Goal: Transaction & Acquisition: Purchase product/service

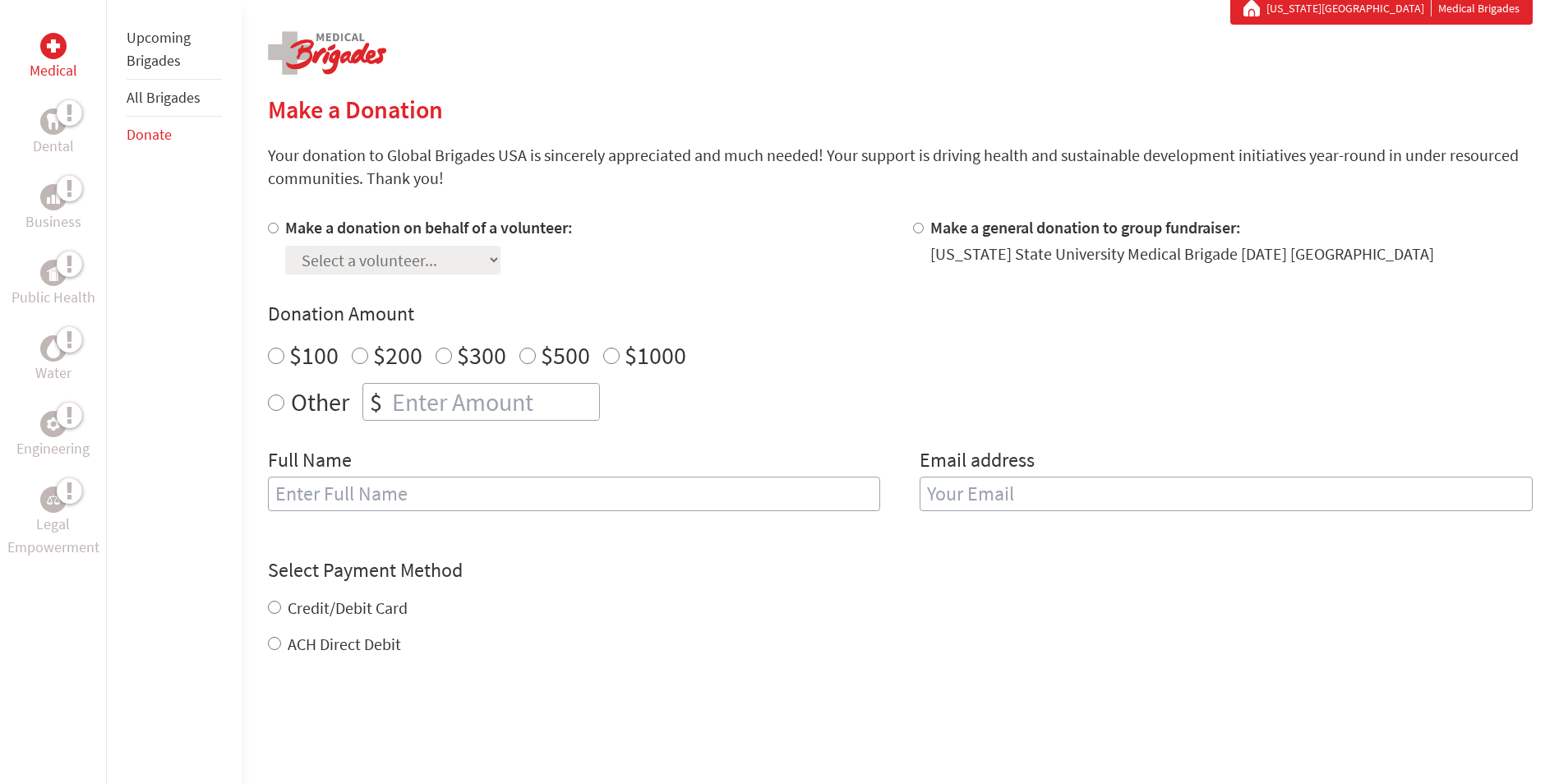
scroll to position [329, 0]
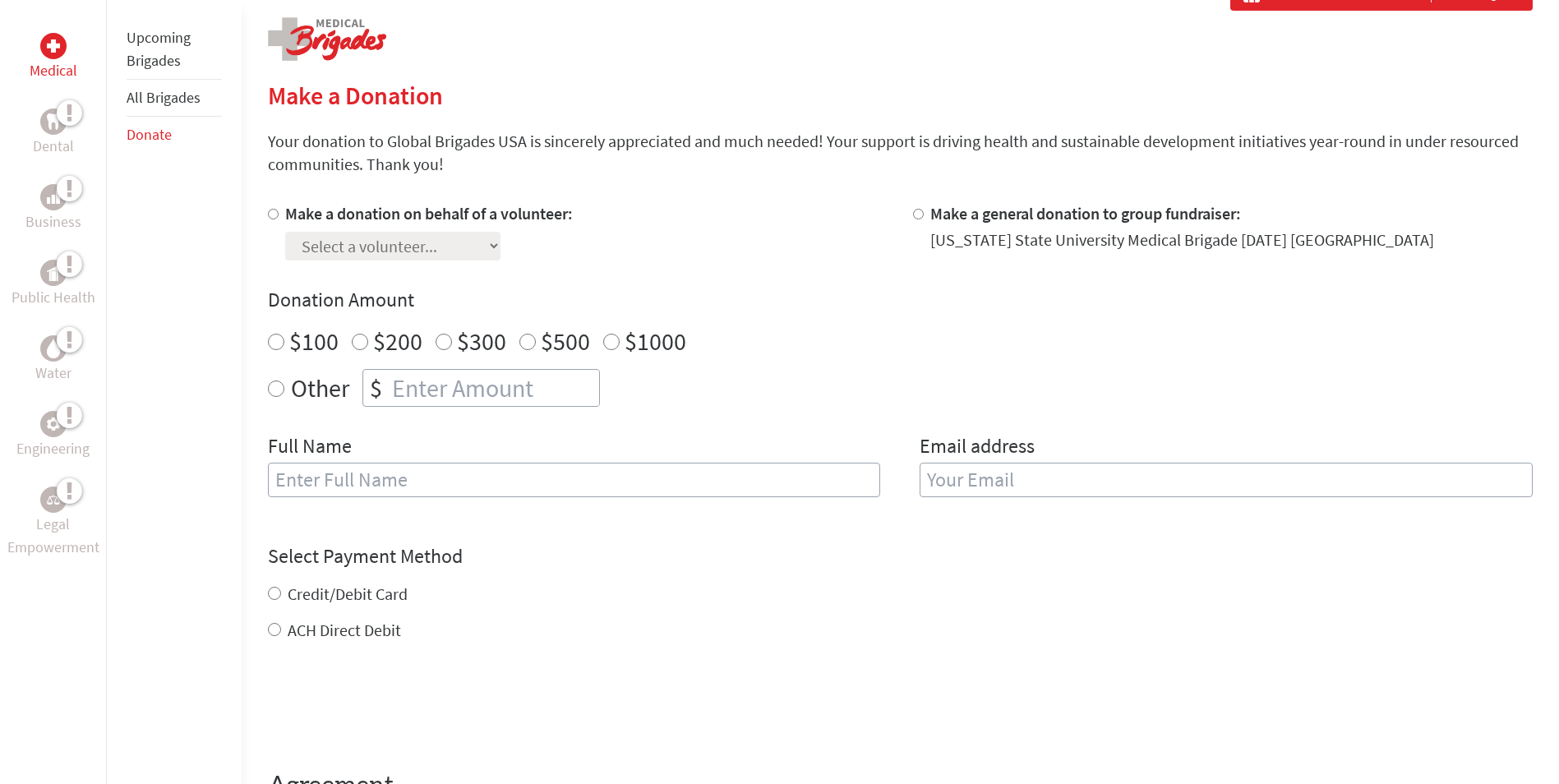
click at [915, 213] on input "Make a general donation to group fundraiser:" at bounding box center [919, 214] width 11 height 11
radio input "true"
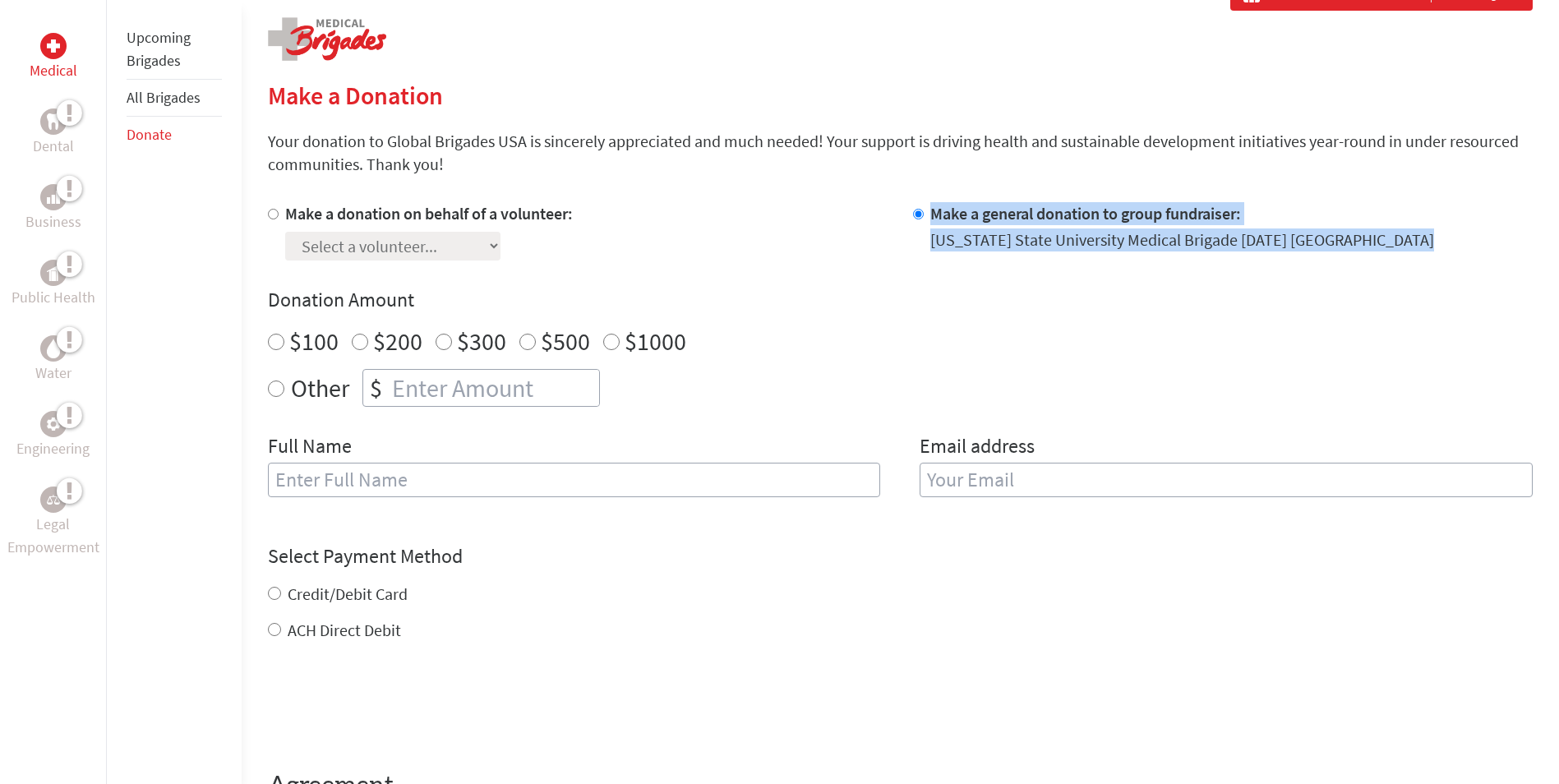
drag, startPoint x: 929, startPoint y: 212, endPoint x: 1422, endPoint y: 246, distance: 494.2
click at [1422, 246] on div "Make a general donation to group fundraiser: South Carolina State University Me…" at bounding box center [1223, 231] width 619 height 59
copy div "Make a general donation to group fundraiser: South Carolina State University Me…"
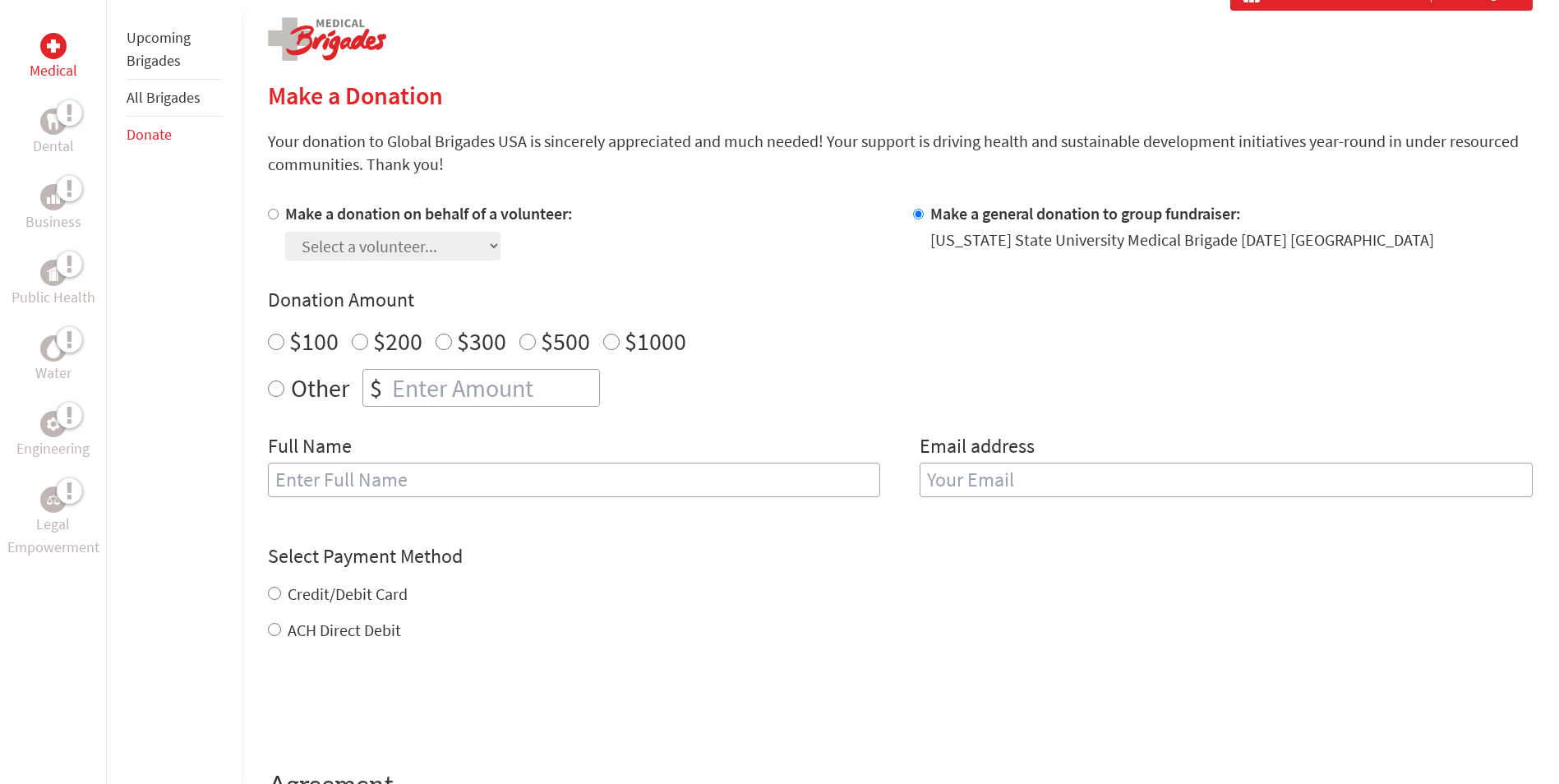
click at [746, 429] on div "Make a donation on behalf of a volunteer: Select a volunteer... Alexsis Brooks …" at bounding box center [900, 360] width 1265 height 315
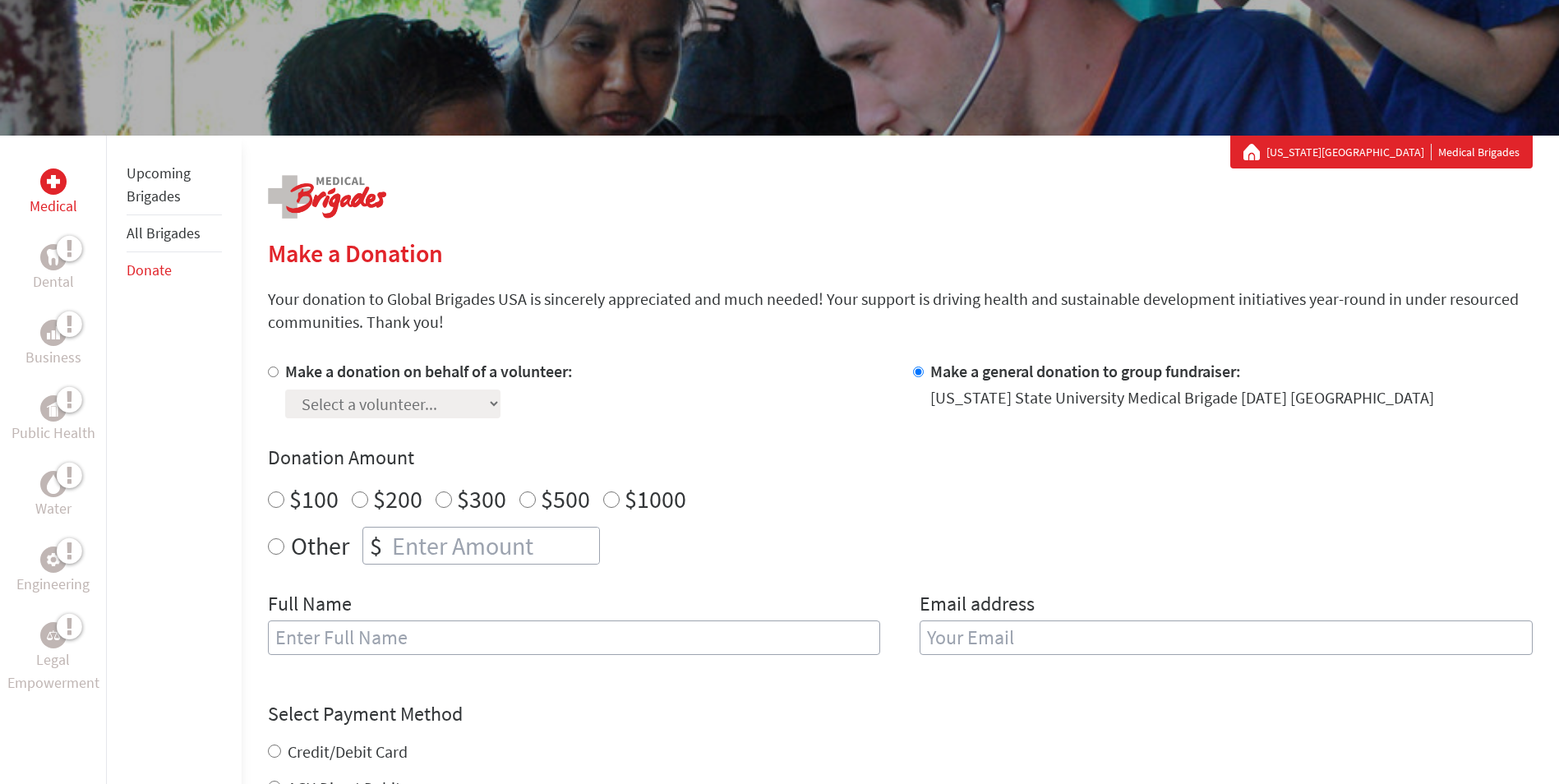
scroll to position [0, 0]
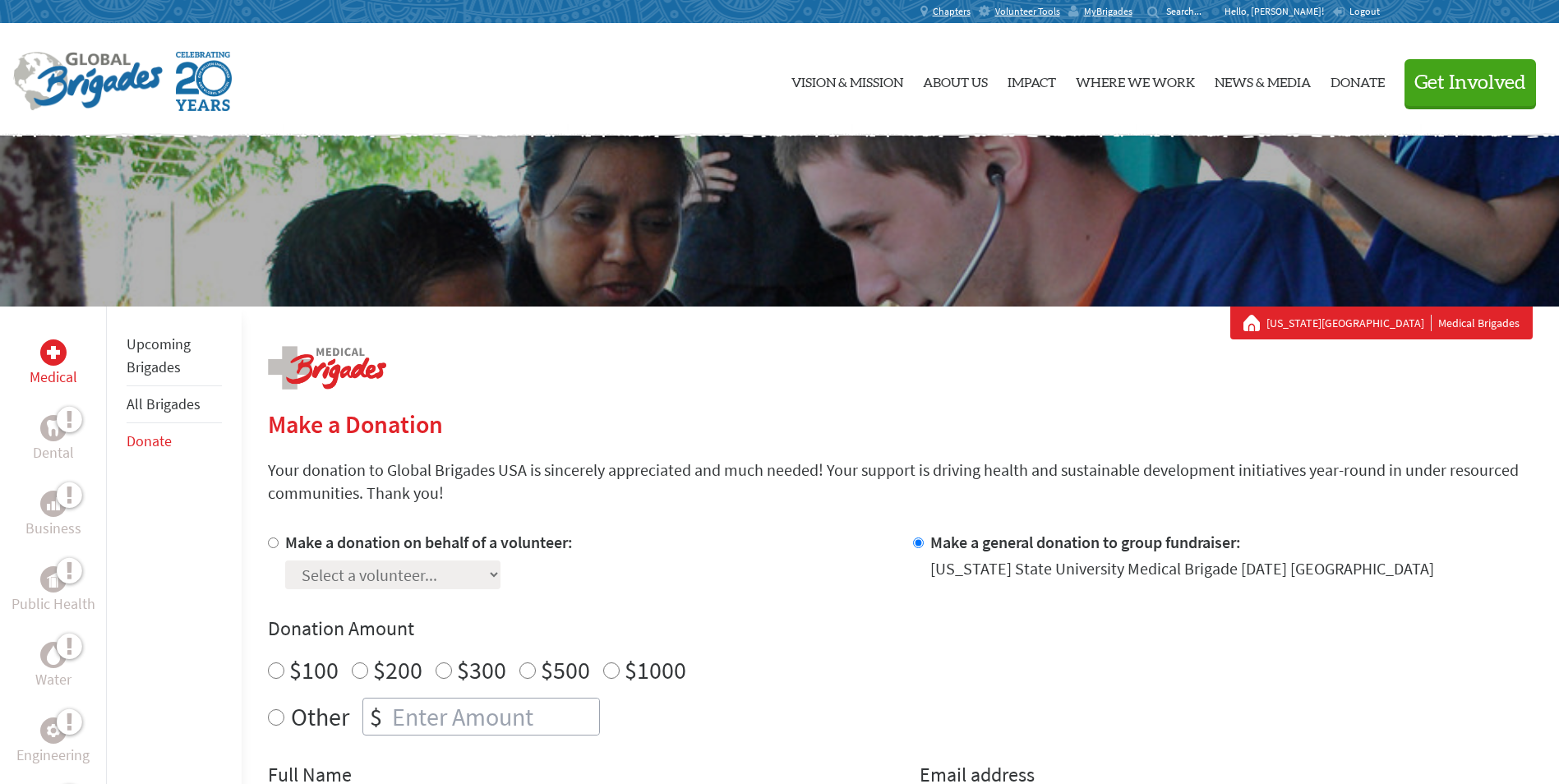
click at [1365, 10] on span "Logout" at bounding box center [1365, 11] width 31 height 13
